Goal: Navigation & Orientation: Understand site structure

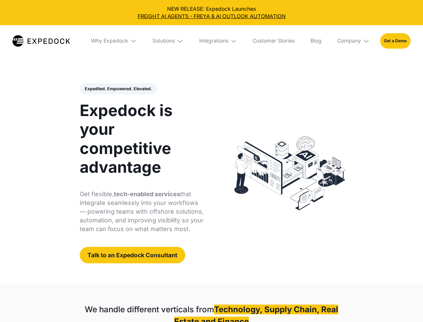
select select
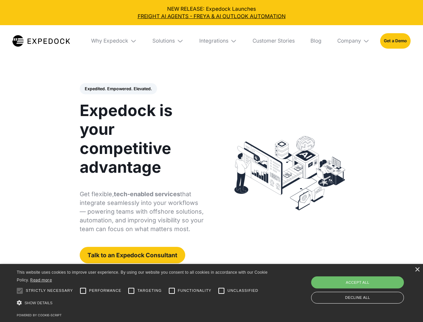
click at [212, 41] on div "Integrations" at bounding box center [213, 41] width 29 height 7
click at [114, 41] on div "Why Expedock" at bounding box center [103, 41] width 37 height 7
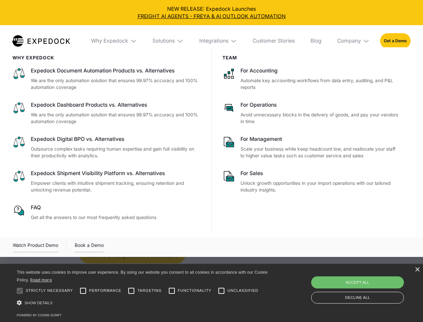
click at [169, 41] on div "Solutions" at bounding box center [164, 41] width 22 height 7
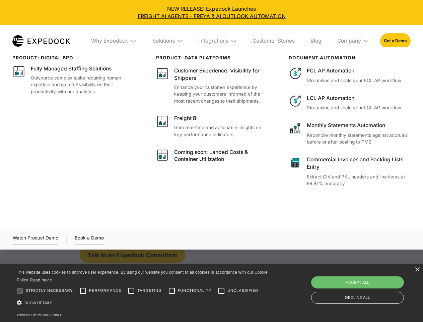
click at [219, 41] on div "Integrations" at bounding box center [213, 41] width 29 height 7
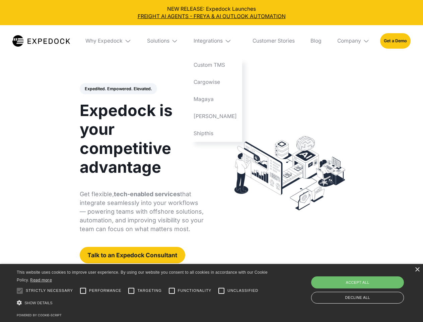
click at [354, 41] on div "Company" at bounding box center [350, 41] width 24 height 7
click at [118, 89] on div "Expedited. Empowered. Elevated. Automate Freight Document Extraction at 99.97% …" at bounding box center [142, 173] width 124 height 180
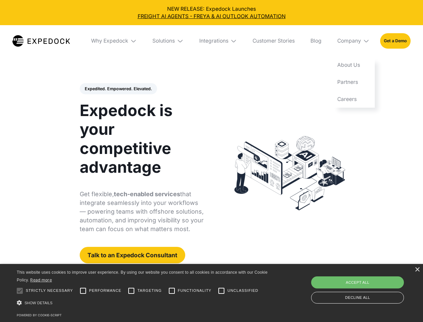
click at [20, 291] on div at bounding box center [19, 290] width 13 height 13
click at [83, 291] on input "Performance" at bounding box center [82, 290] width 13 height 13
checkbox input "true"
click at [131, 291] on input "Targeting" at bounding box center [131, 290] width 13 height 13
checkbox input "true"
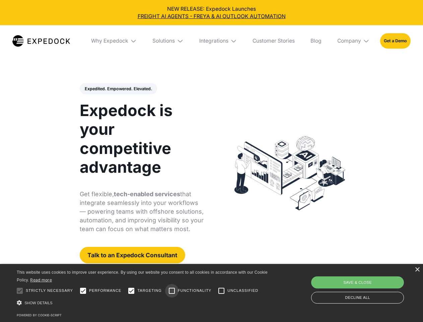
click at [172, 291] on input "Functionality" at bounding box center [171, 290] width 13 height 13
checkbox input "true"
